Goal: Information Seeking & Learning: Learn about a topic

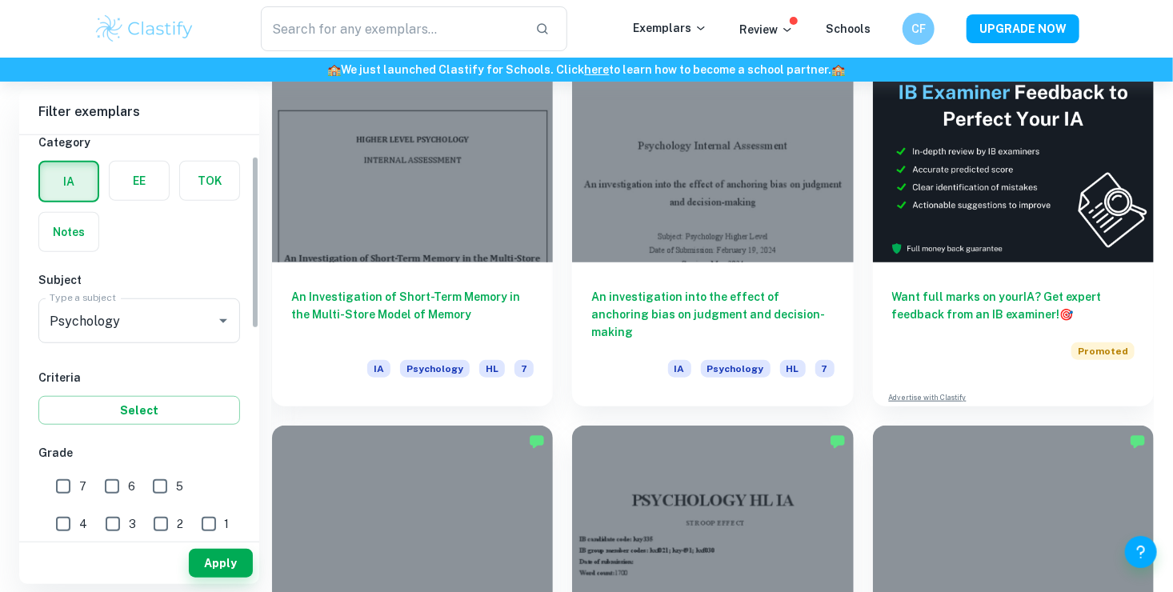
scroll to position [48, 0]
click at [84, 239] on label "button" at bounding box center [68, 232] width 59 height 38
click at [0, 0] on input "radio" at bounding box center [0, 0] width 0 height 0
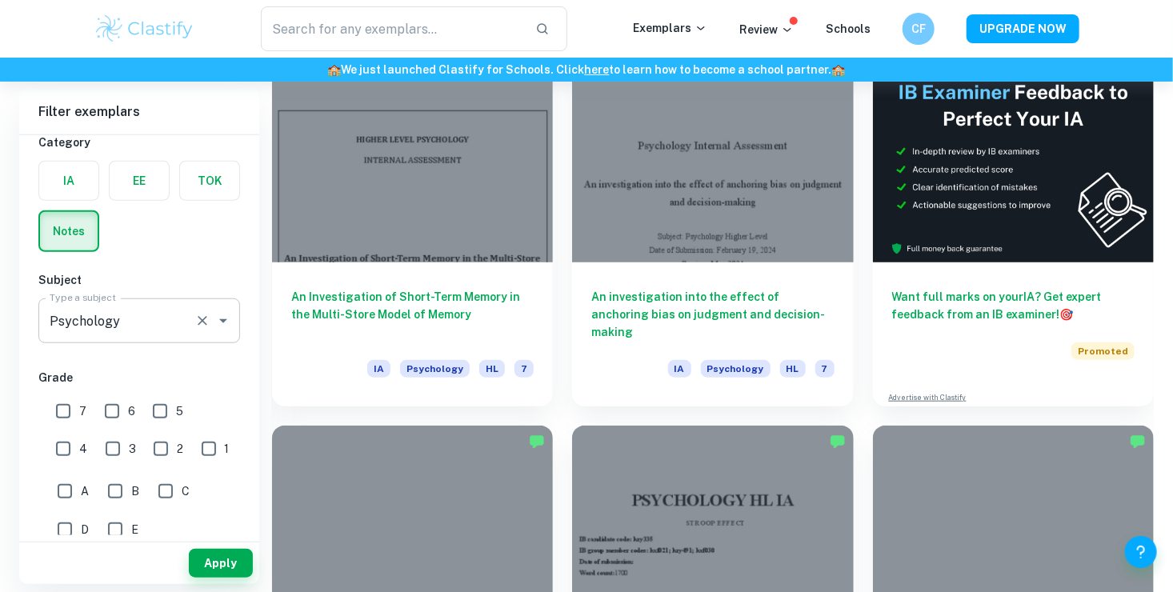
click at [211, 330] on div at bounding box center [212, 321] width 42 height 22
click at [228, 320] on icon "Open" at bounding box center [223, 320] width 19 height 19
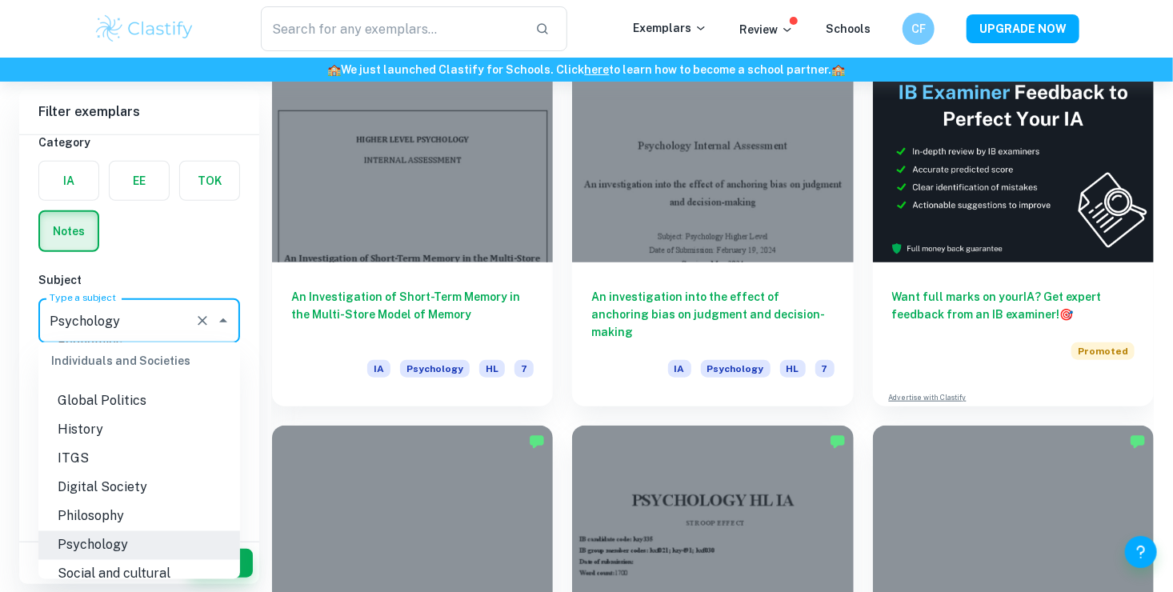
scroll to position [0, 0]
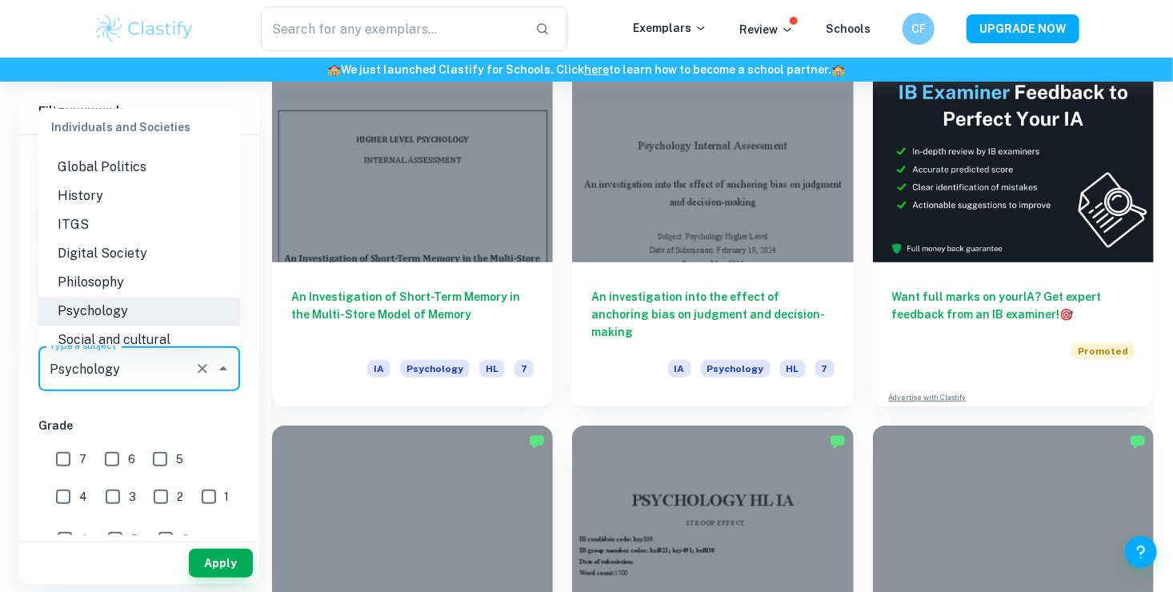
click at [73, 460] on input "7" at bounding box center [63, 459] width 32 height 32
checkbox input "true"
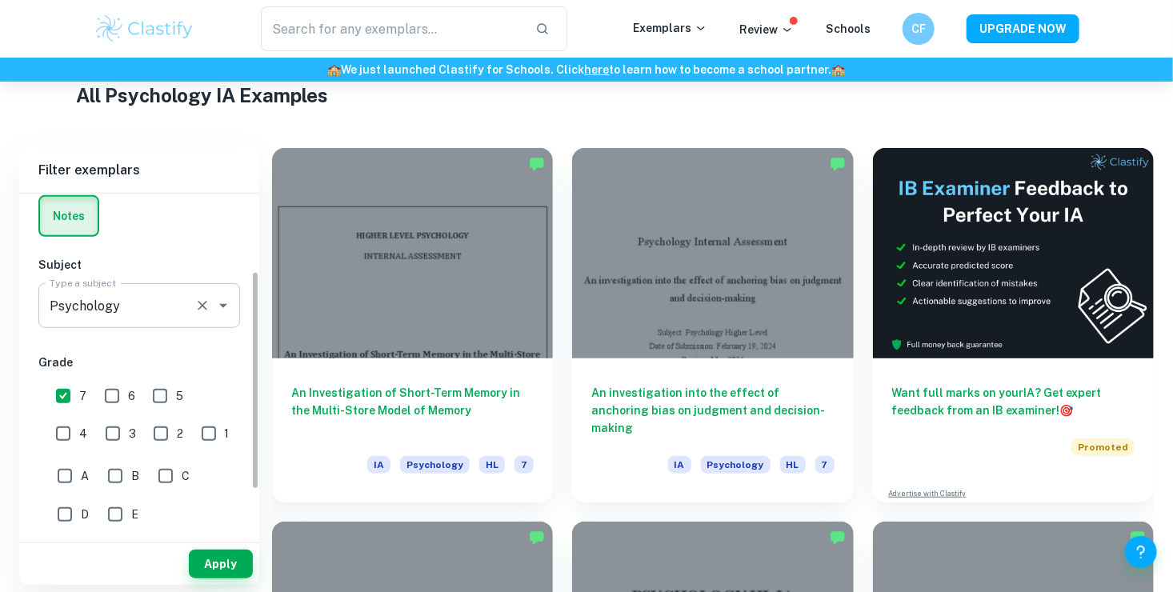
scroll to position [194, 0]
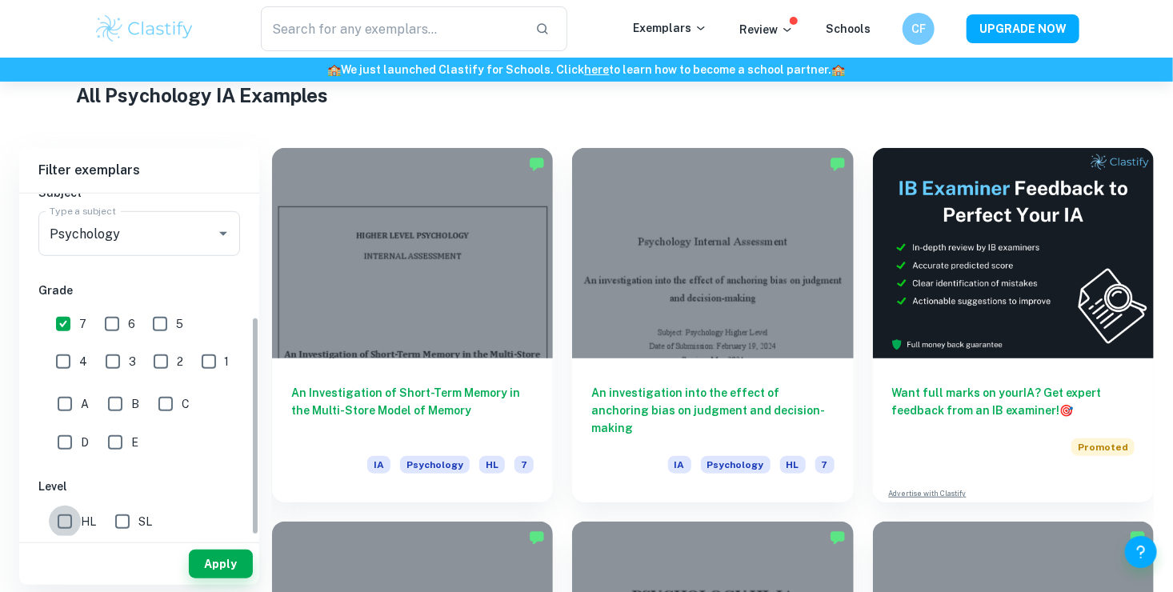
click at [62, 518] on input "HL" at bounding box center [65, 522] width 32 height 32
checkbox input "true"
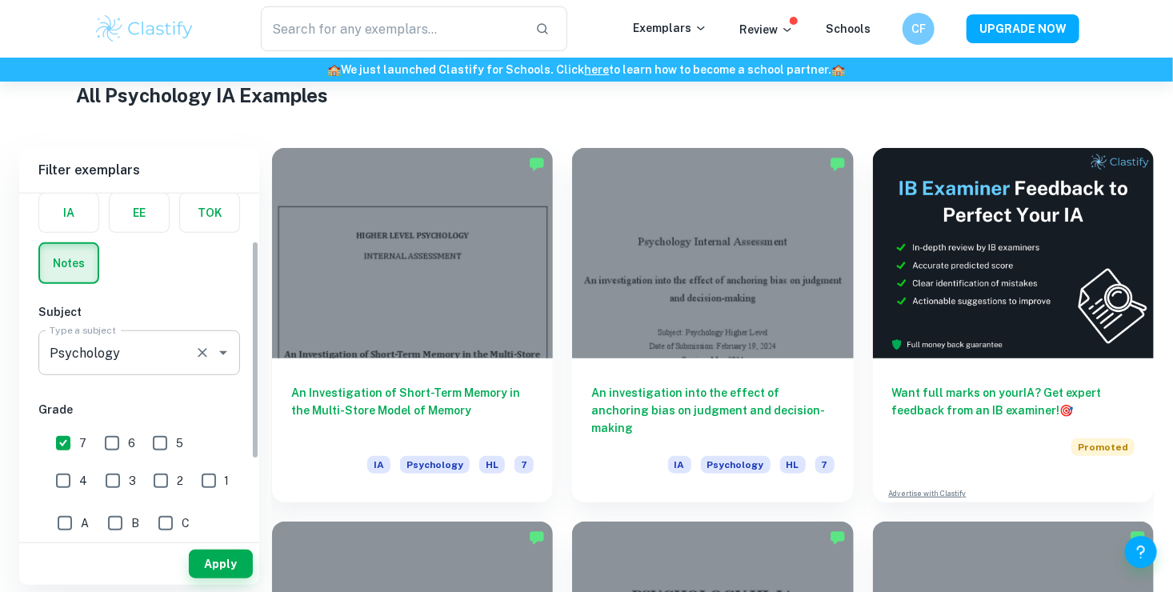
click at [159, 359] on input "Psychology" at bounding box center [117, 353] width 142 height 30
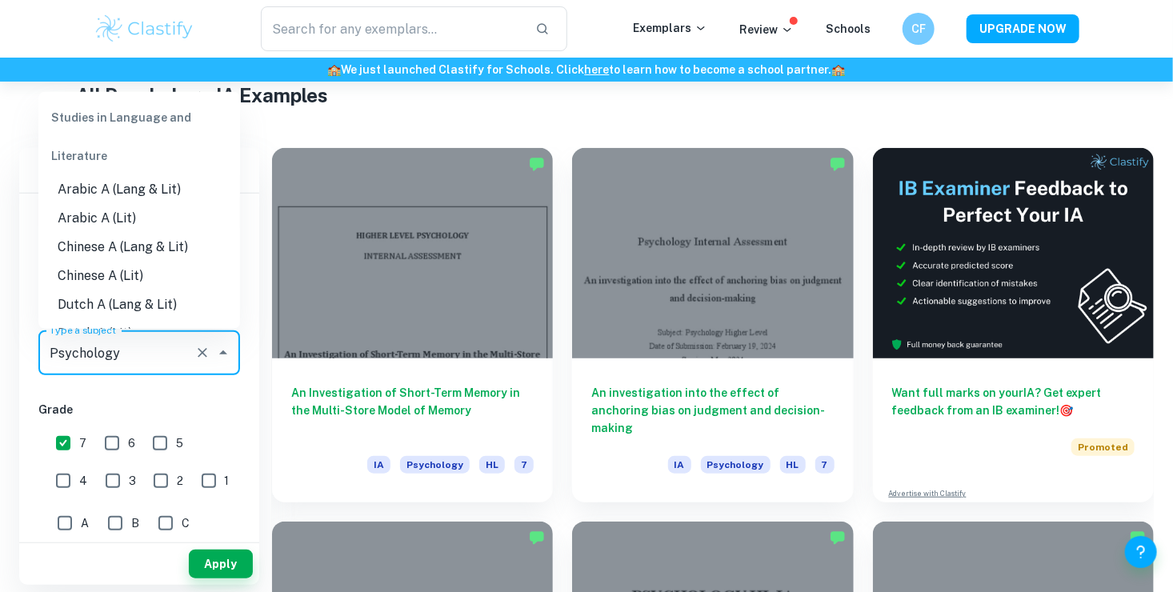
scroll to position [1526, 0]
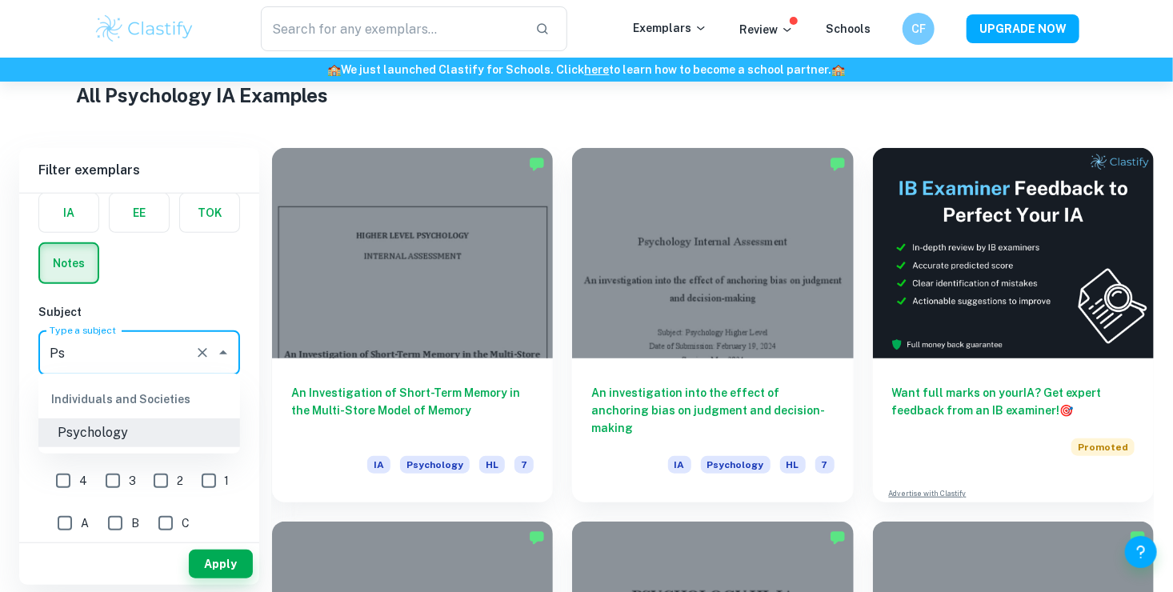
type input "P"
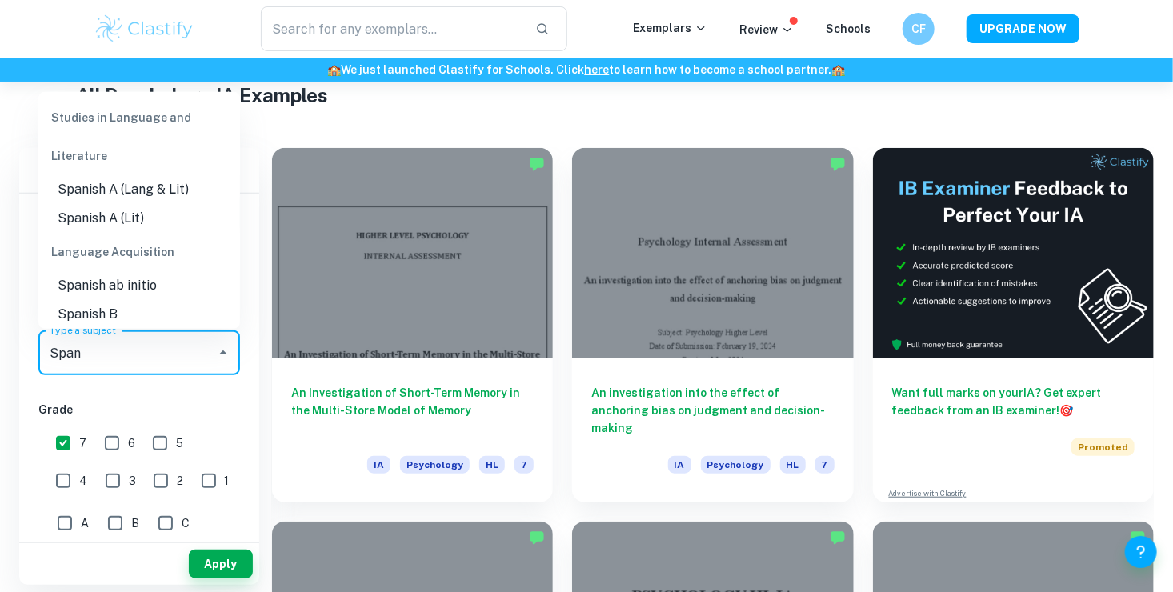
click at [149, 195] on li "Spanish A (Lang & Lit)" at bounding box center [139, 189] width 202 height 29
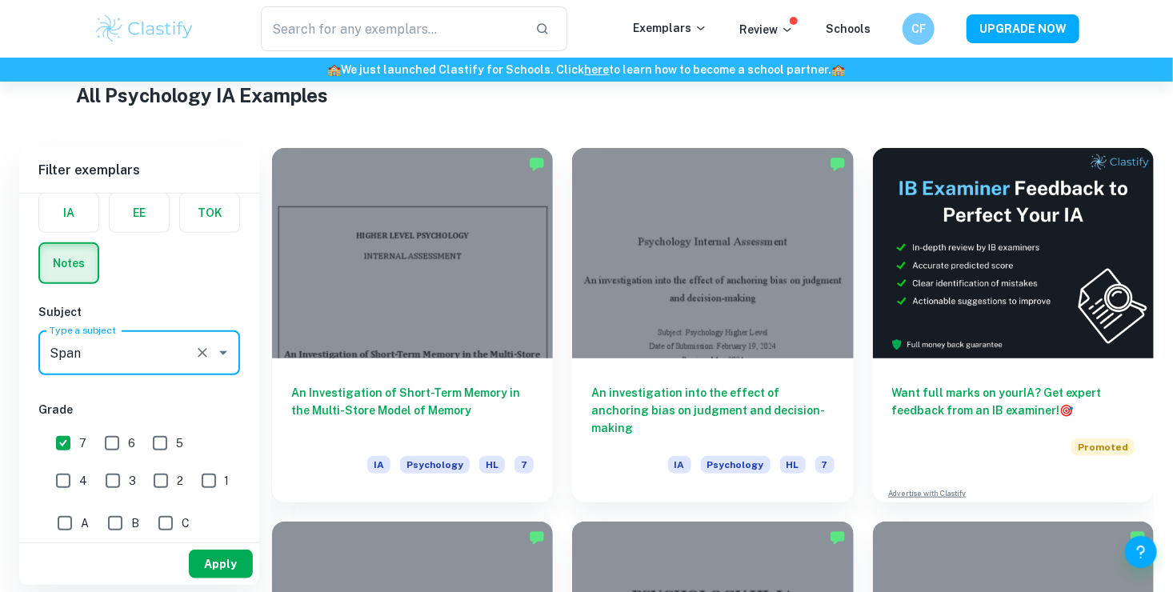
type input "Spanish A (Lang & Lit)"
click at [230, 573] on button "Apply" at bounding box center [221, 564] width 64 height 29
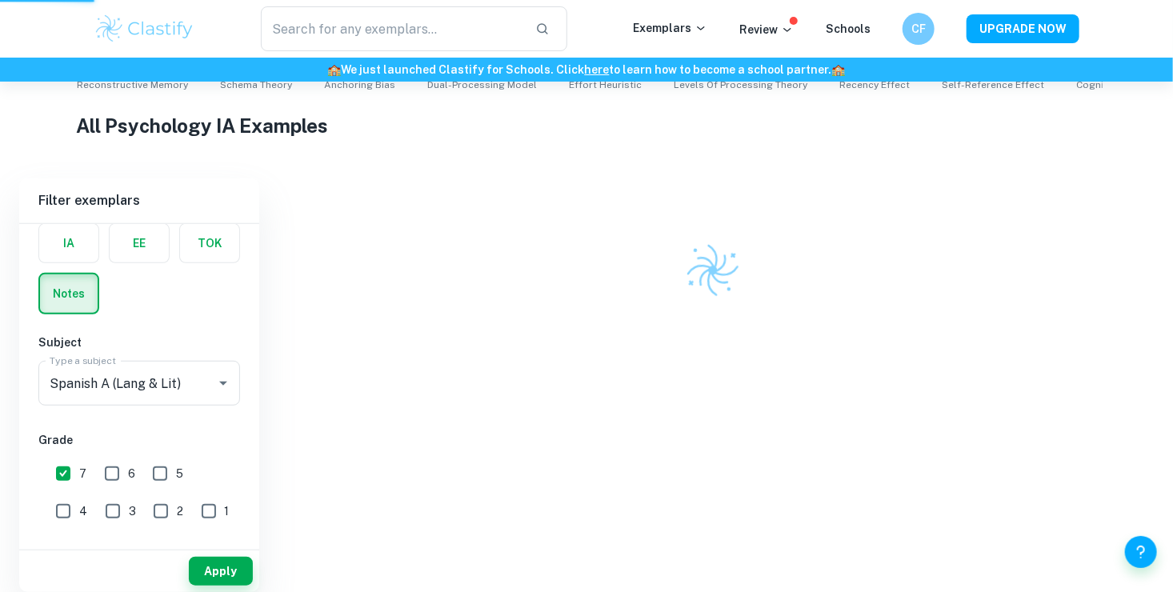
scroll to position [269, 0]
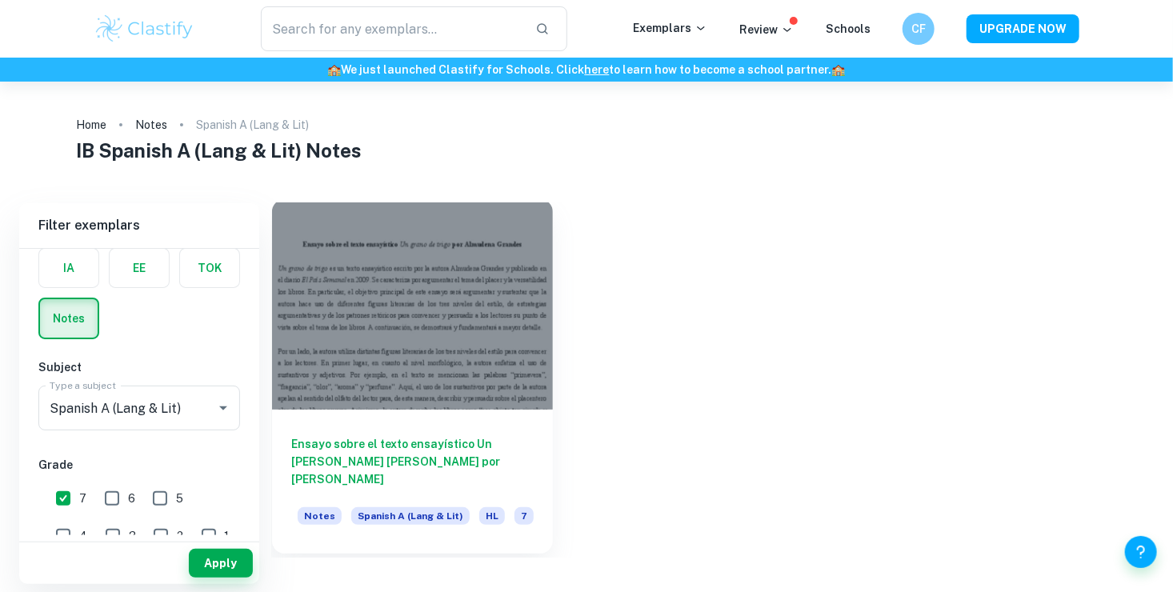
click at [450, 512] on span "Spanish A (Lang & Lit)" at bounding box center [410, 516] width 118 height 18
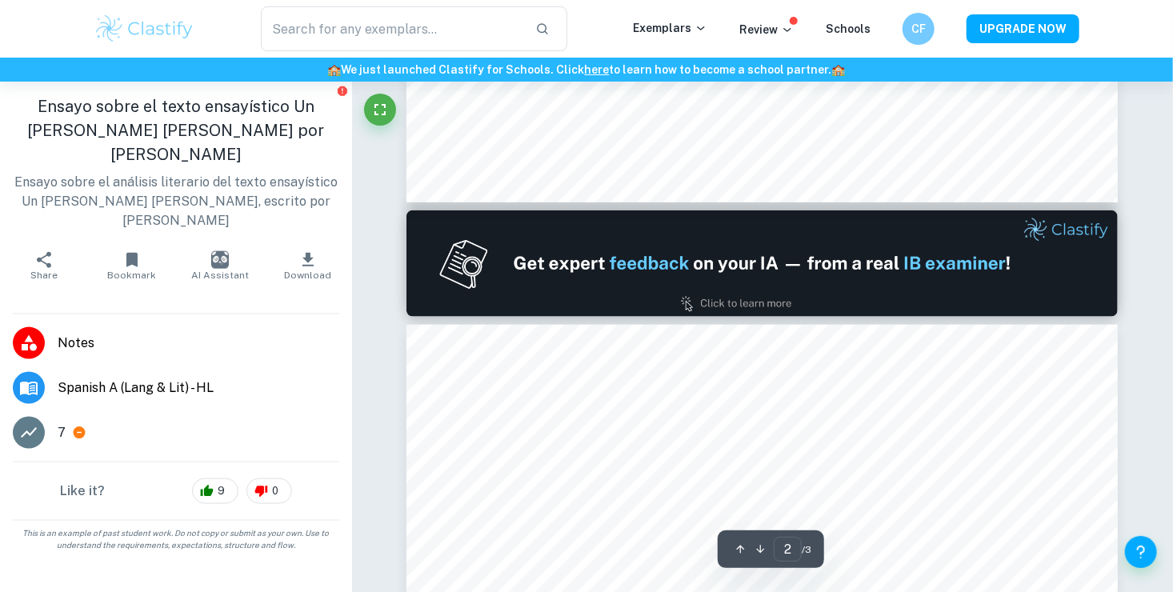
type input "1"
